Goal: Information Seeking & Learning: Understand process/instructions

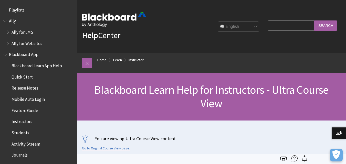
scroll to position [619, 0]
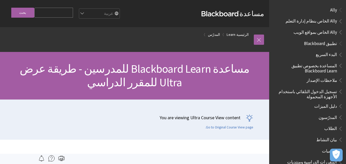
scroll to position [492, 0]
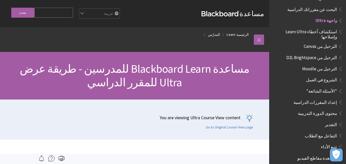
click at [327, 5] on span "البحث عن مقرراتك الدراسية" at bounding box center [312, 8] width 50 height 7
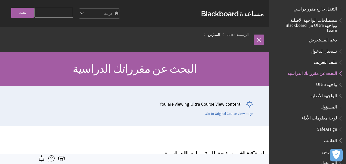
click at [235, 13] on strong "Blackboard" at bounding box center [220, 13] width 38 height 5
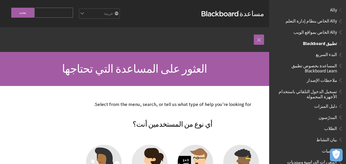
click at [319, 45] on span "تطبيق Blackboard" at bounding box center [320, 42] width 34 height 7
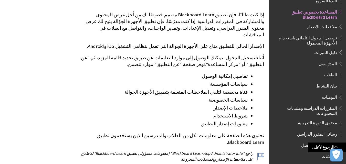
scroll to position [233, 0]
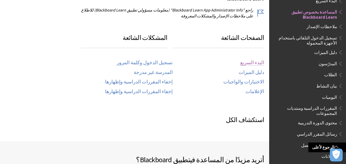
click at [261, 60] on link "البدء السريع" at bounding box center [252, 63] width 24 height 6
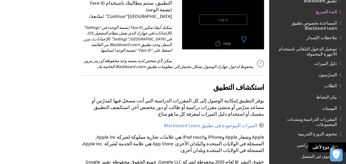
scroll to position [931, 0]
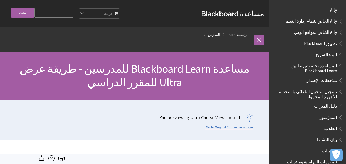
scroll to position [492, 0]
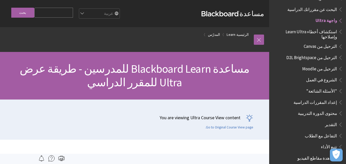
click at [327, 5] on span "البحث عن مقرراتك الدراسية" at bounding box center [312, 8] width 50 height 7
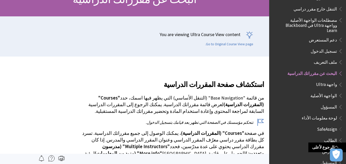
scroll to position [67, 0]
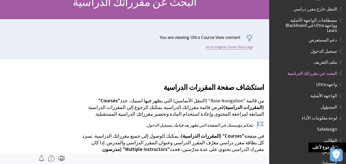
click at [242, 45] on link "Go to Original Course View page." at bounding box center [229, 47] width 48 height 5
click at [333, 47] on span "تسجيل الدخول" at bounding box center [323, 50] width 26 height 7
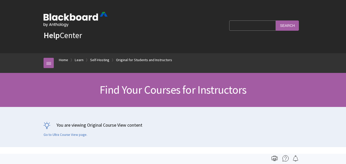
scroll to position [578, 0]
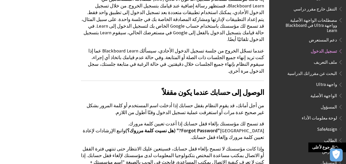
scroll to position [632, 0]
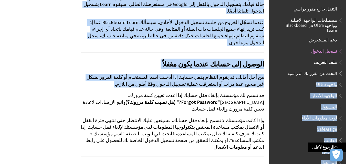
drag, startPoint x: 345, startPoint y: 75, endPoint x: 349, endPoint y: 57, distance: 18.3
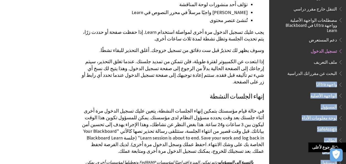
scroll to position [854, 0]
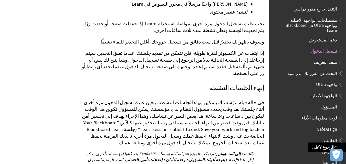
click at [216, 99] on p "في حالة قيام مؤسستك بتمكين إنهاء الجلسات النشطة، يتعين عليك تسجيل الدخول مرة أخ…" at bounding box center [172, 122] width 183 height 47
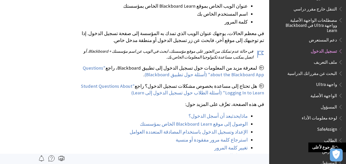
scroll to position [0, 0]
